Goal: Find contact information: Find contact information

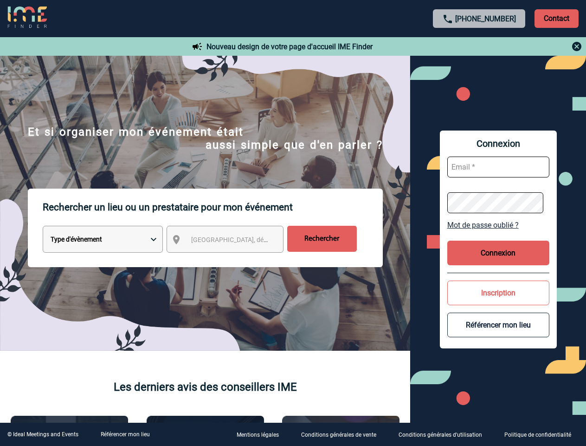
click at [293, 223] on p "Rechercher un lieu ou un prestataire pour mon événement" at bounding box center [213, 206] width 340 height 37
click at [557, 18] on p "Contact" at bounding box center [557, 18] width 44 height 19
click at [480, 46] on div at bounding box center [479, 46] width 207 height 11
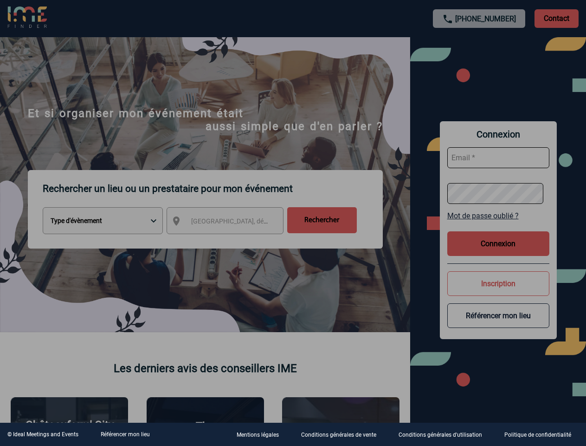
click at [234, 241] on div at bounding box center [293, 223] width 586 height 446
click at [499, 225] on div at bounding box center [293, 223] width 586 height 446
click at [499, 253] on div at bounding box center [293, 223] width 586 height 446
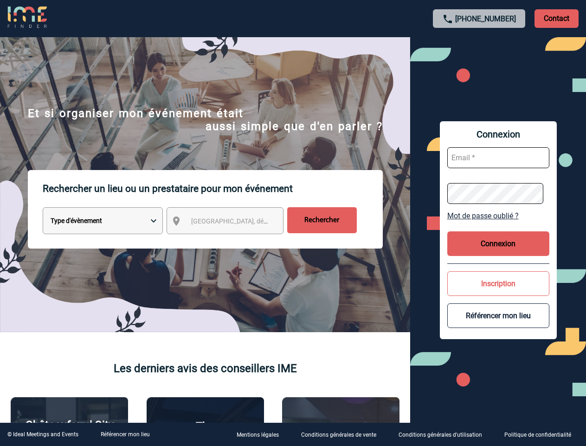
click at [499, 292] on button "Inscription" at bounding box center [499, 283] width 102 height 25
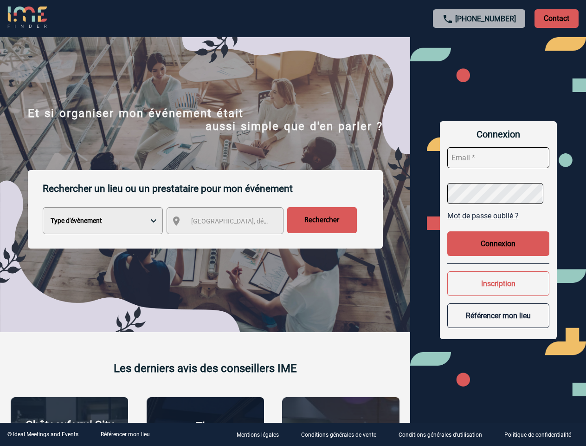
click at [499, 325] on body "[PHONE_NUMBER] Contact Contact Nouveau design de votre page d'accueil IME Finde…" at bounding box center [293, 223] width 586 height 446
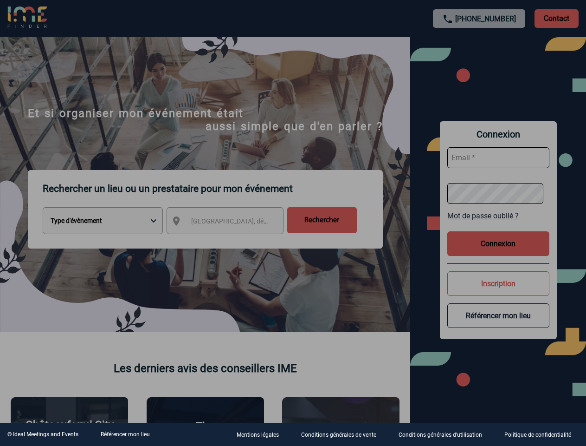
click at [125, 434] on link "Référencer mon lieu" at bounding box center [125, 434] width 49 height 6
